Goal: Find contact information: Find contact information

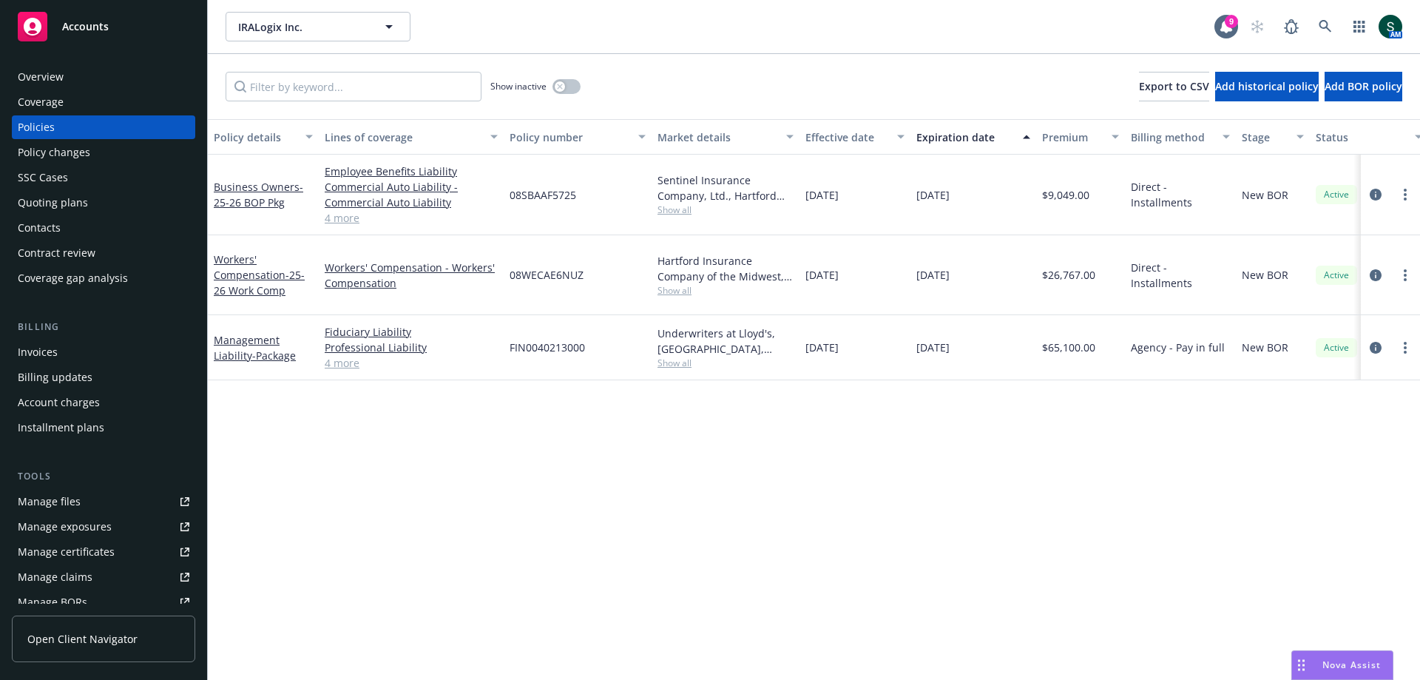
click at [78, 31] on span "Accounts" at bounding box center [85, 27] width 47 height 12
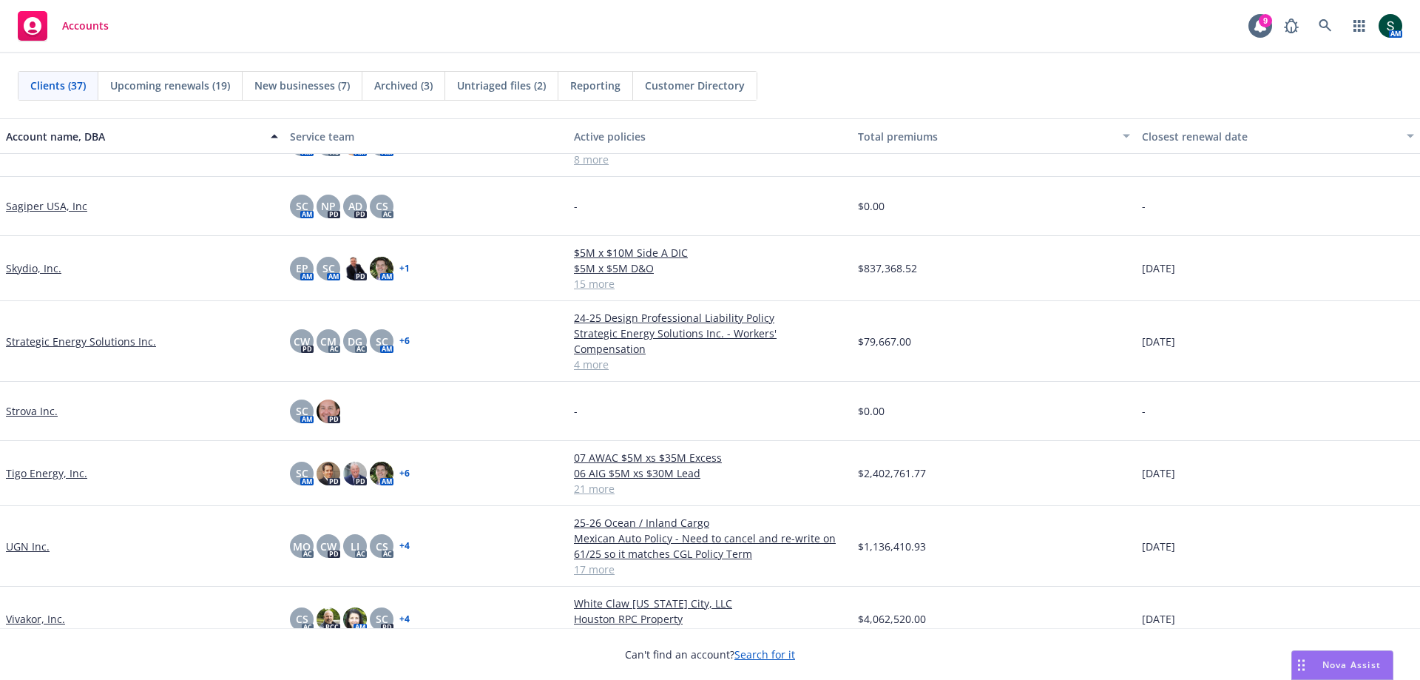
scroll to position [1772, 0]
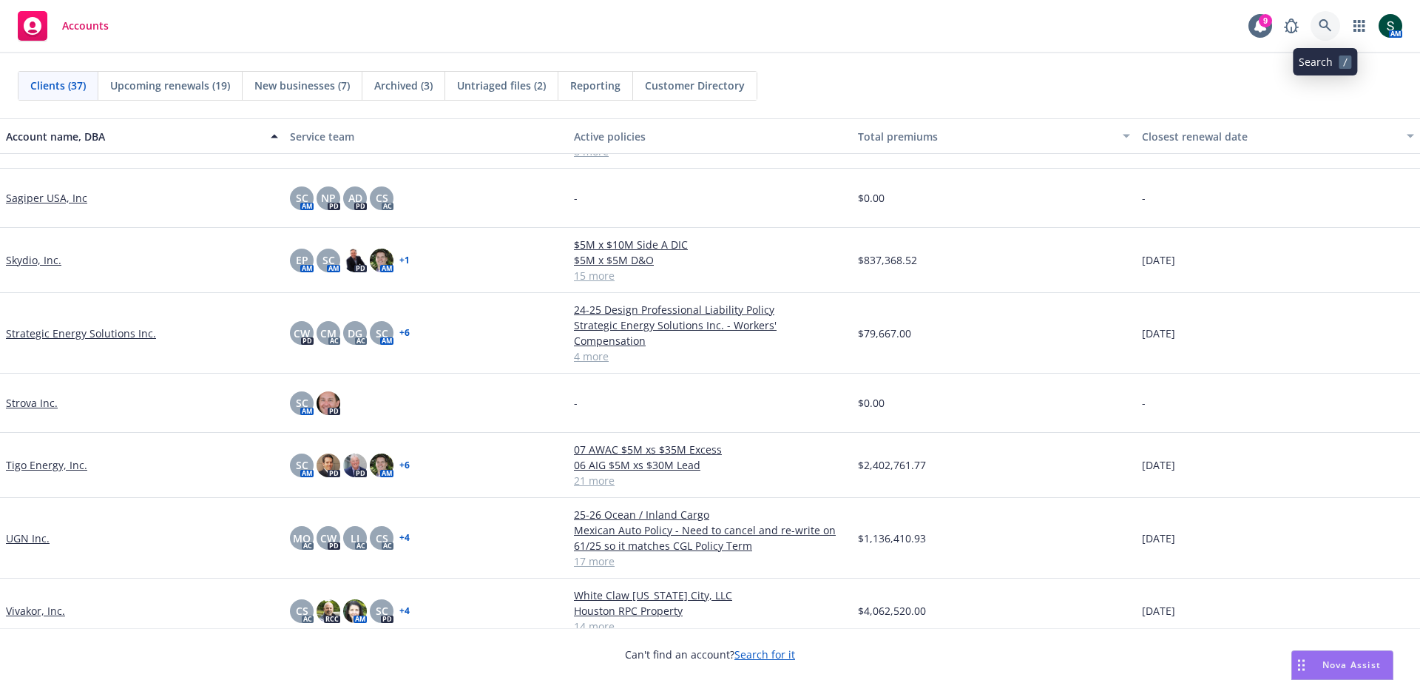
click at [1318, 25] on link at bounding box center [1325, 26] width 30 height 30
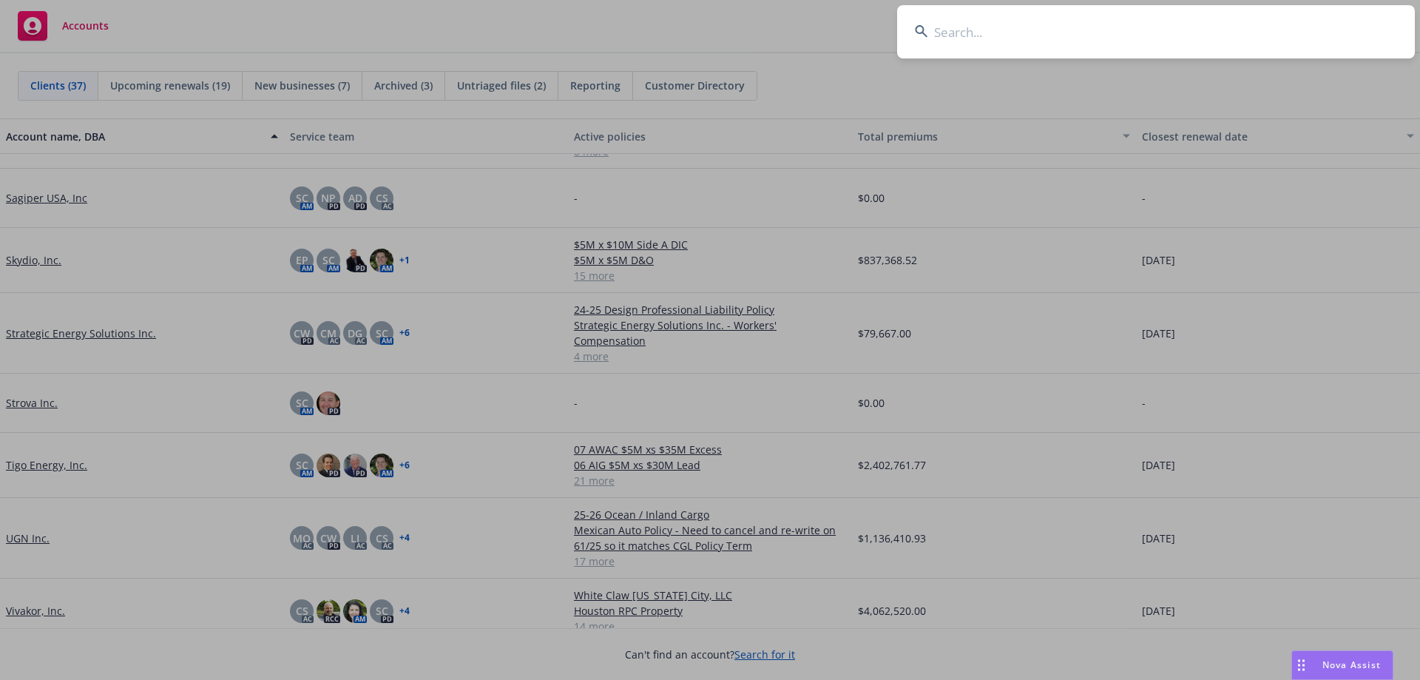
click at [950, 38] on input at bounding box center [1156, 31] width 518 height 53
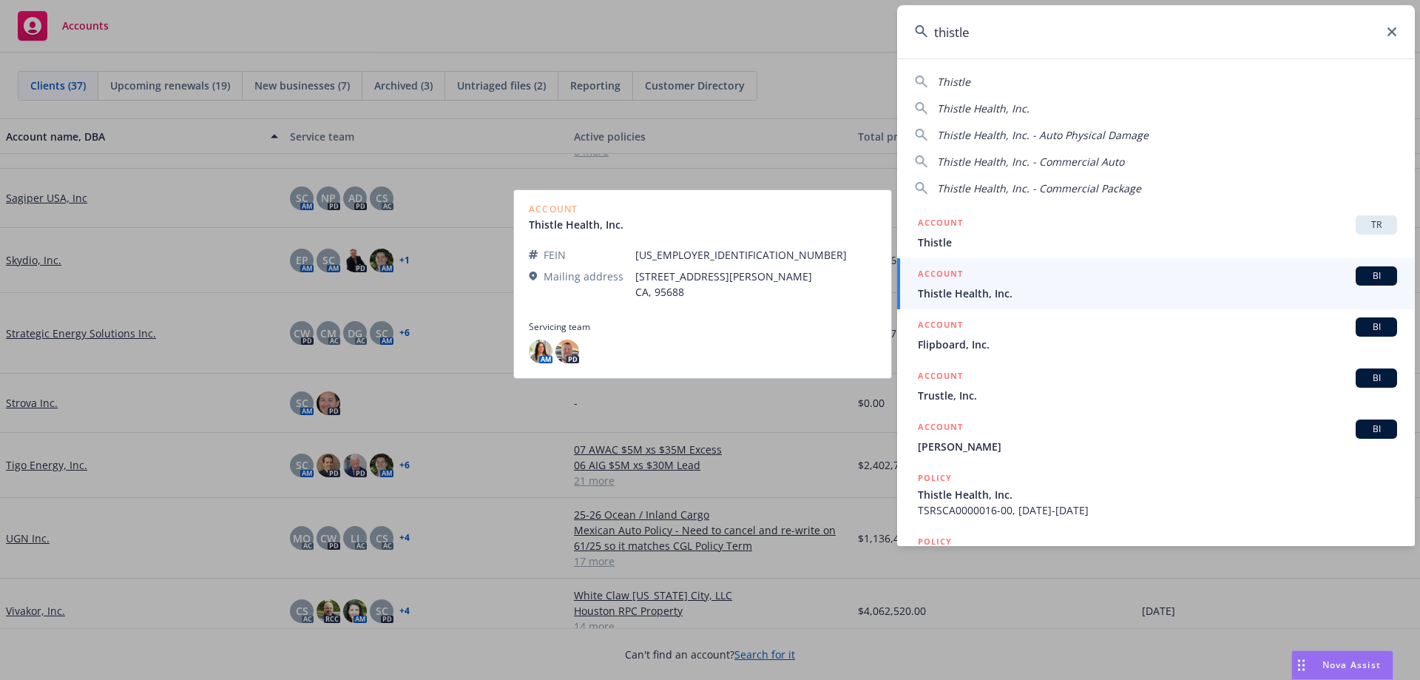
type input "thistle"
click at [967, 290] on span "Thistle Health, Inc." at bounding box center [1157, 293] width 479 height 16
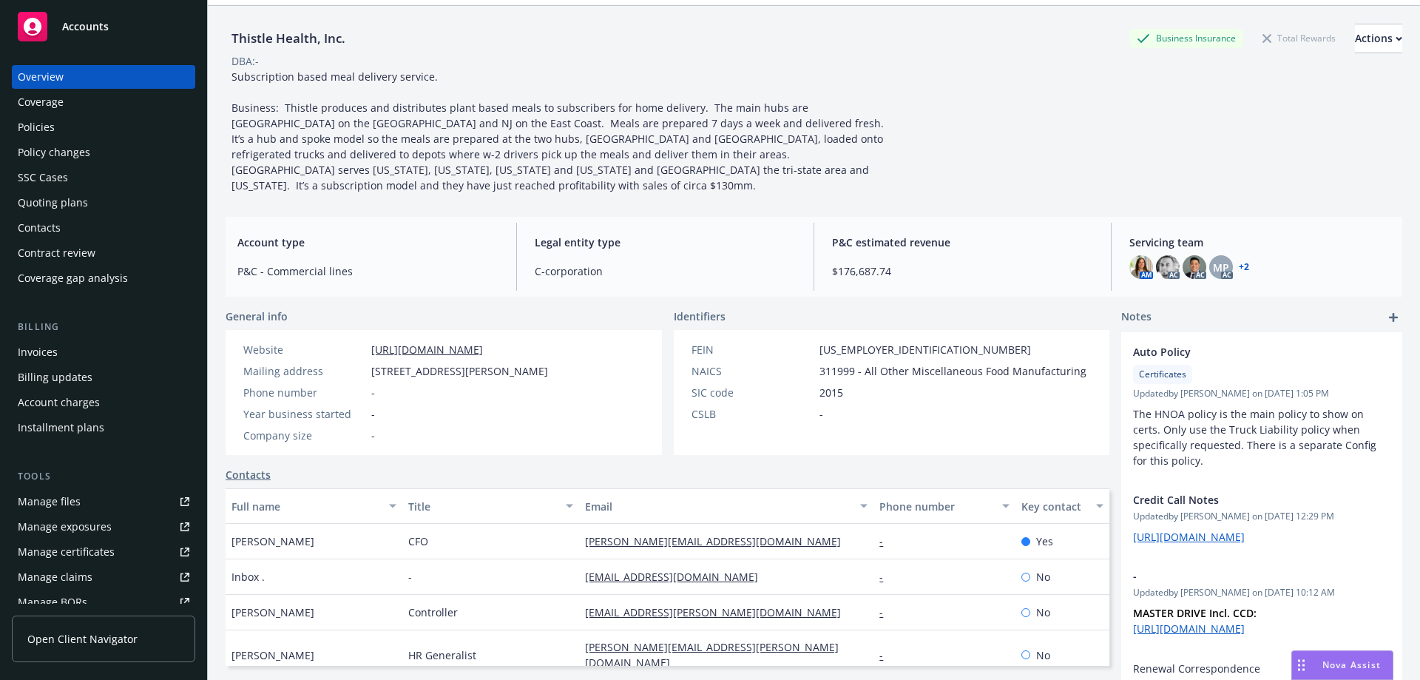
scroll to position [74, 0]
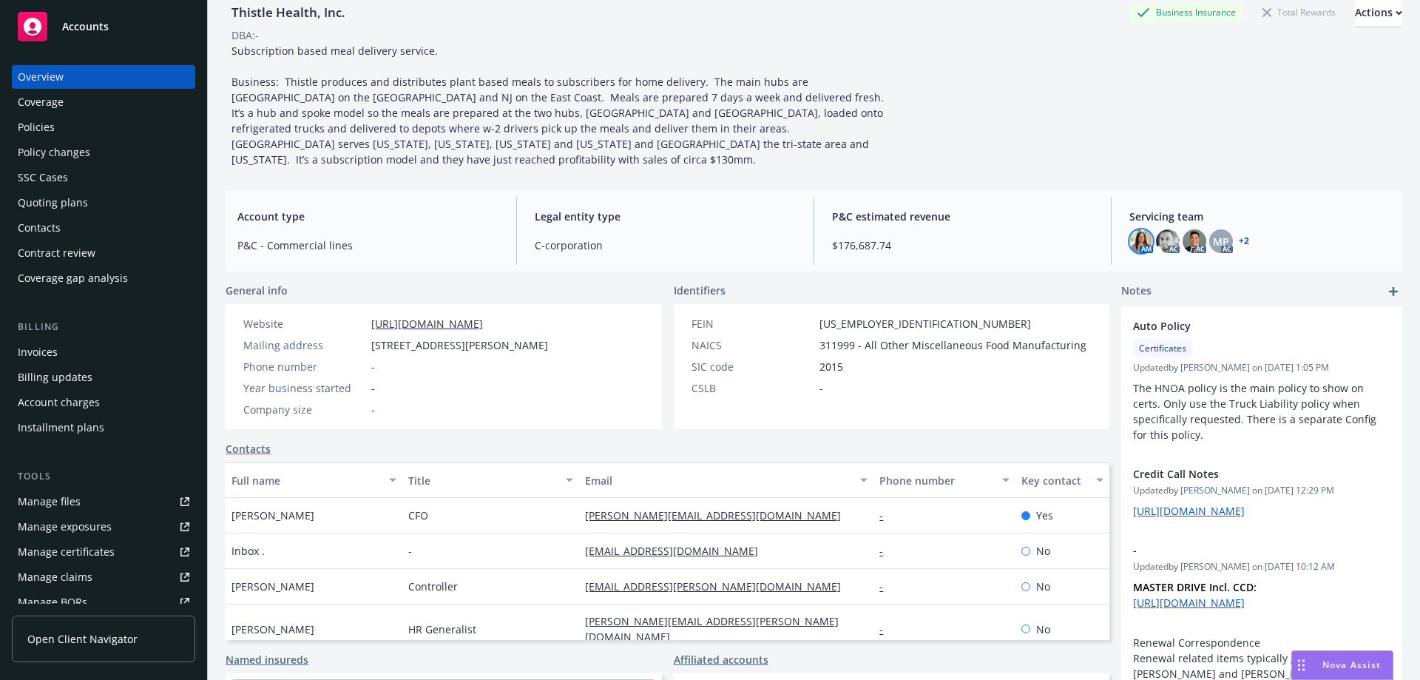
click at [1138, 229] on img at bounding box center [1141, 241] width 24 height 24
click at [1168, 229] on img at bounding box center [1168, 241] width 24 height 24
click at [1194, 229] on img at bounding box center [1195, 241] width 24 height 24
click at [1214, 234] on span "MP" at bounding box center [1221, 242] width 16 height 16
click at [1239, 237] on link "+ 2" at bounding box center [1244, 241] width 10 height 9
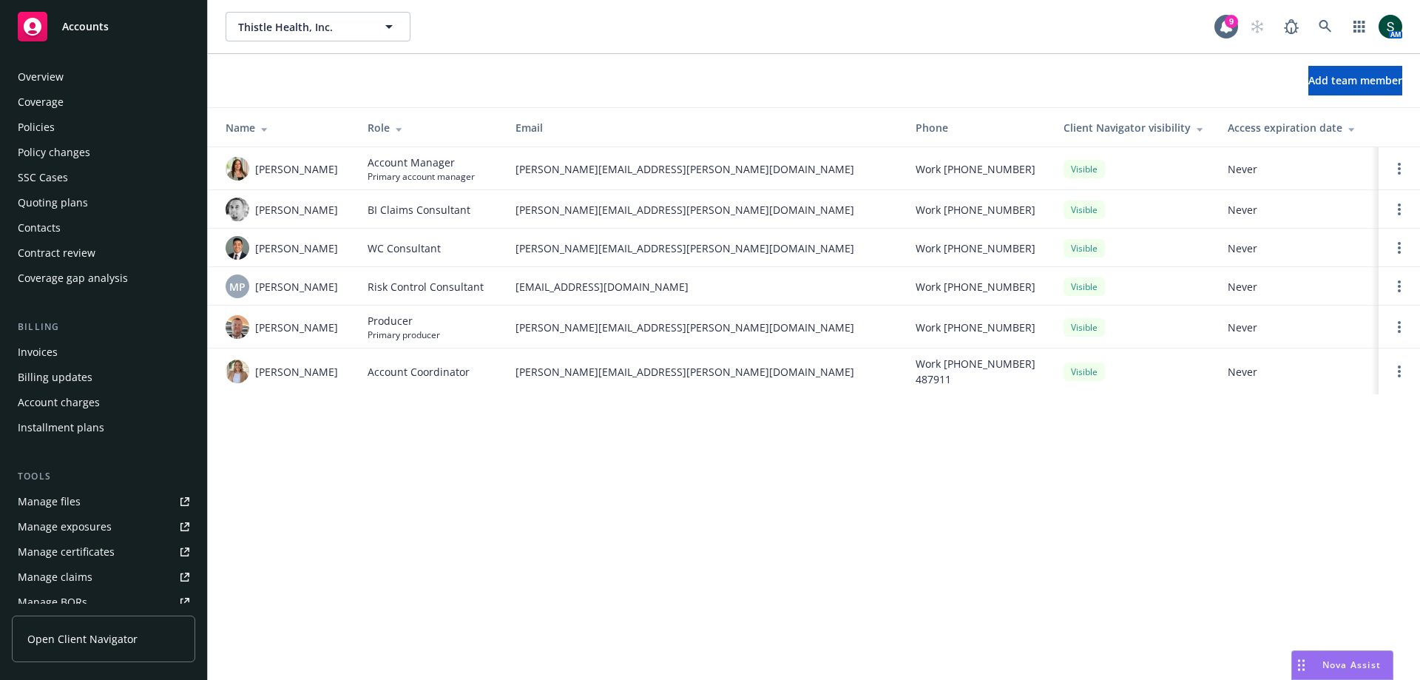
click at [90, 229] on div "Contacts" at bounding box center [104, 228] width 172 height 24
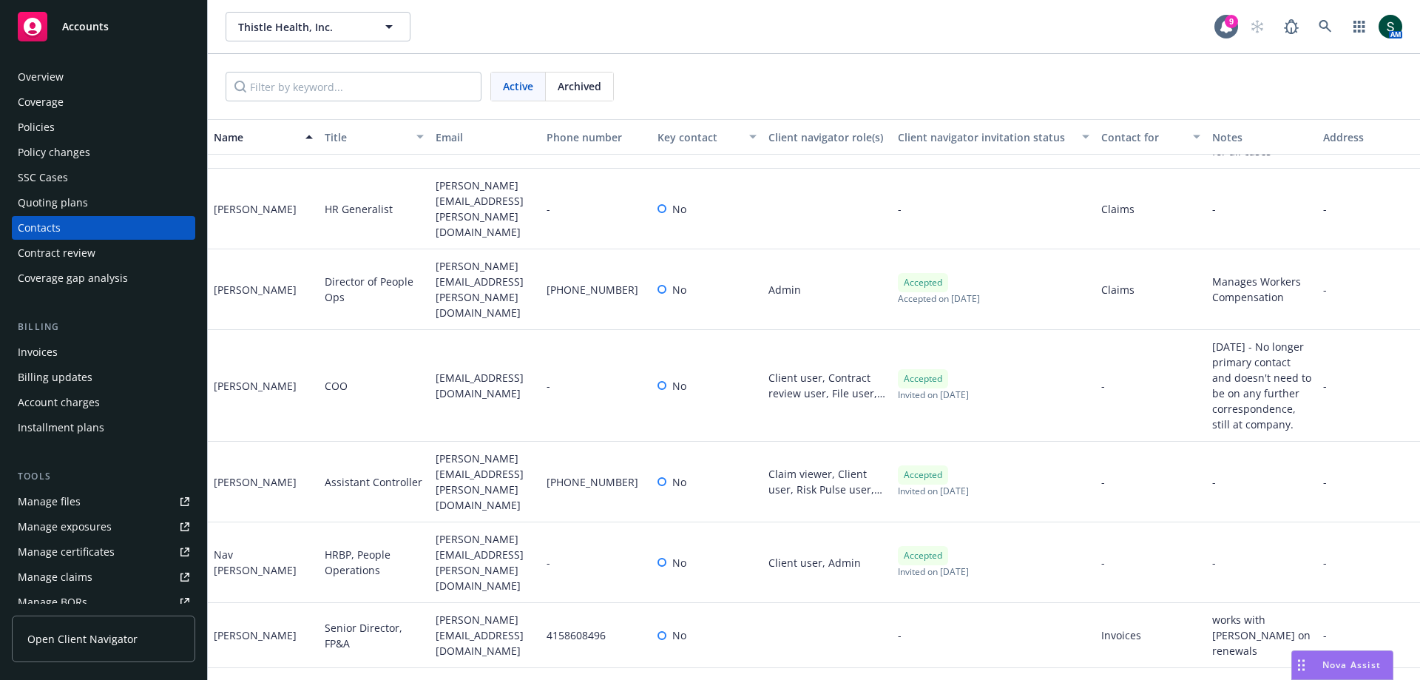
scroll to position [422, 0]
